Goal: Find specific page/section: Find specific page/section

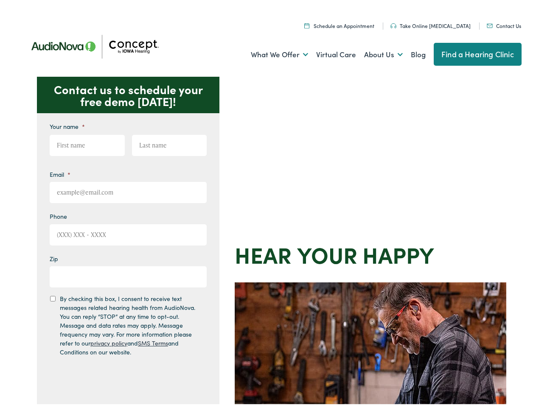
click at [268, 204] on div "Contact us to schedule your free demo [DATE]! Give us a call [PHONE_NUMBER] Ema…" at bounding box center [271, 369] width 543 height 590
click at [271, 52] on link "What We Offer" at bounding box center [279, 51] width 57 height 31
click at [374, 52] on link "About Us" at bounding box center [383, 51] width 39 height 31
